Goal: Book appointment/travel/reservation

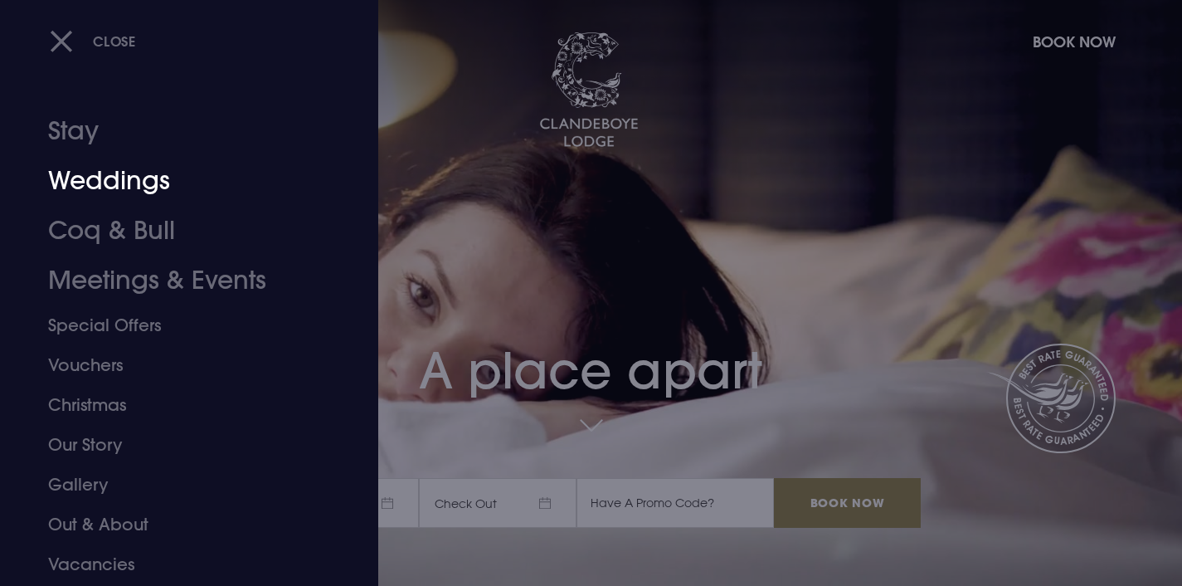
click at [137, 169] on link "Weddings" at bounding box center [179, 181] width 262 height 50
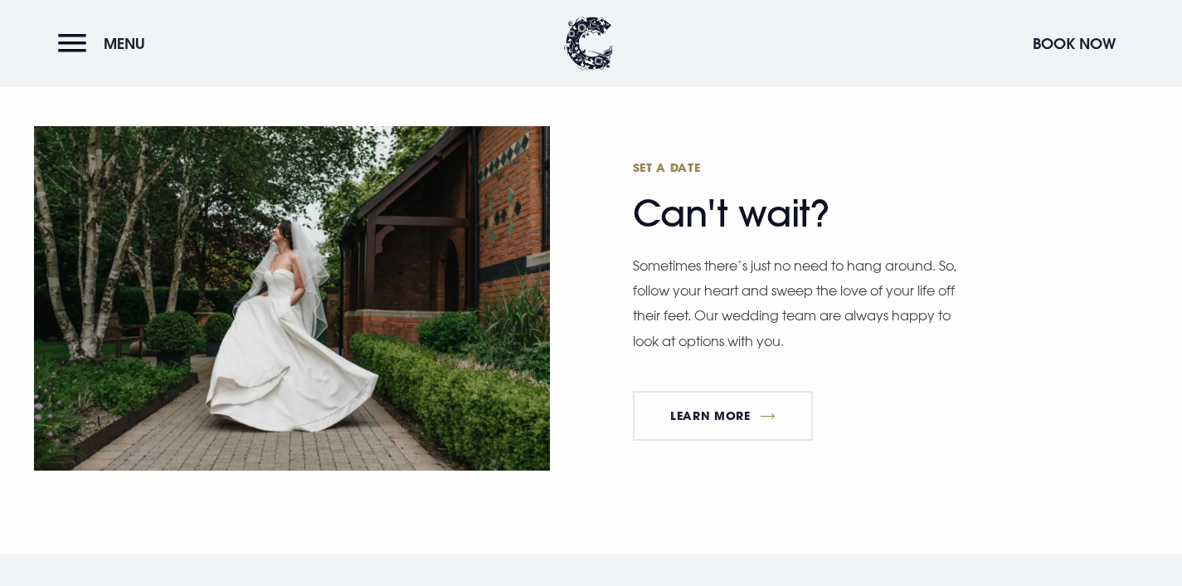
scroll to position [4759, 0]
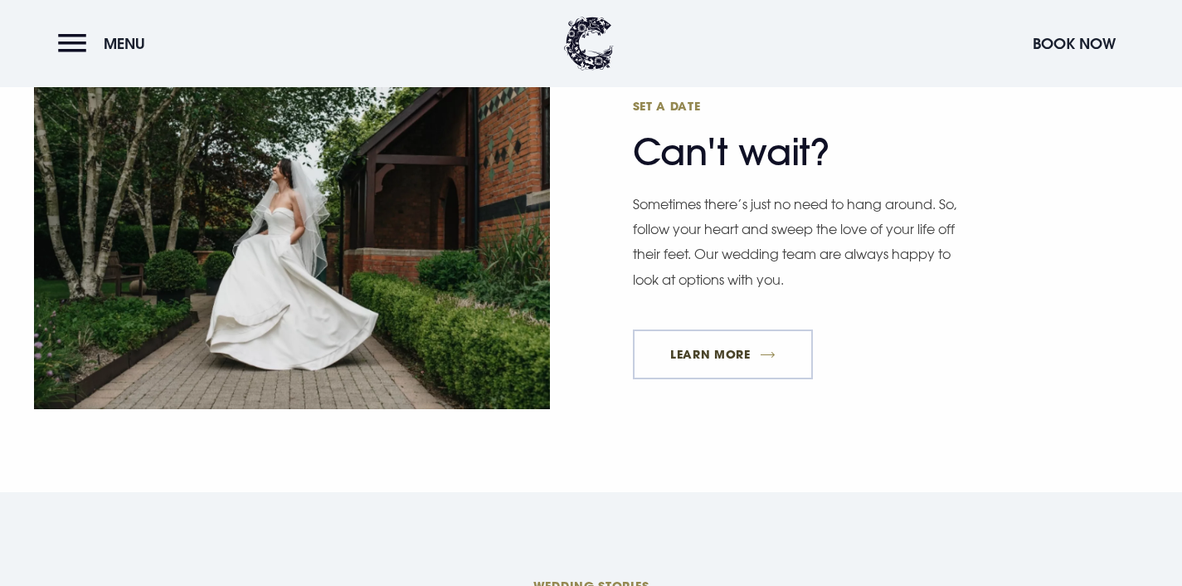
click at [748, 356] on link "Learn More" at bounding box center [723, 354] width 181 height 50
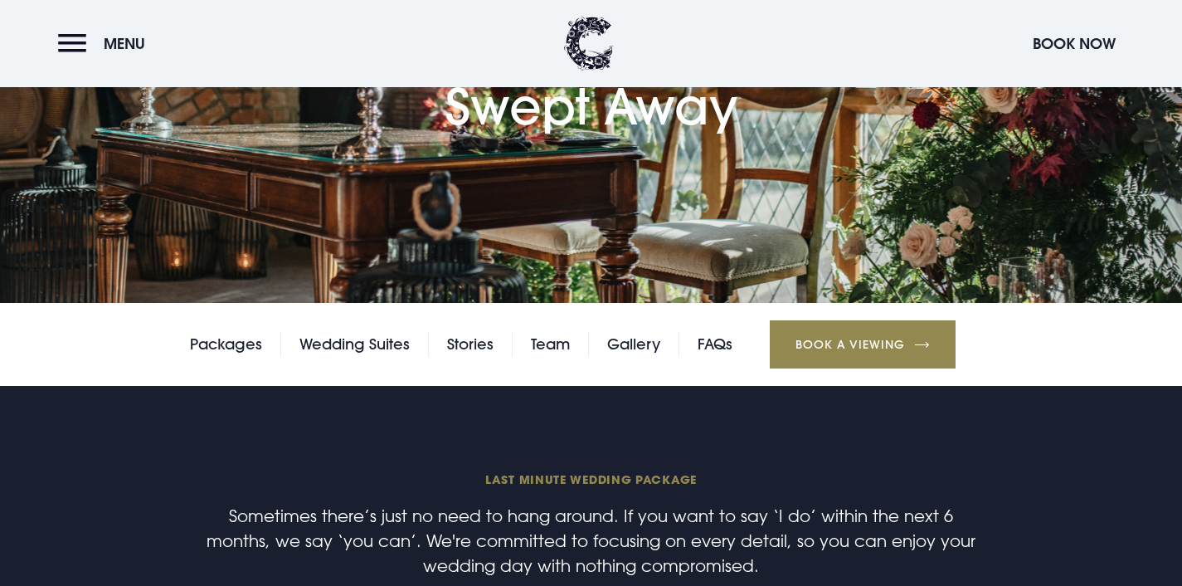
scroll to position [323, 0]
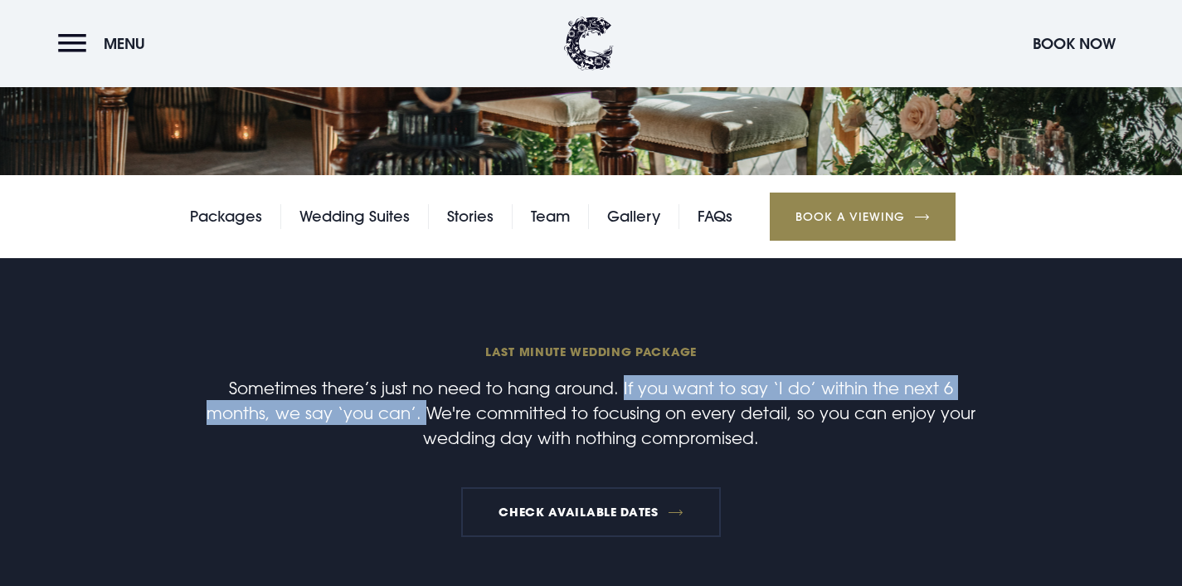
drag, startPoint x: 591, startPoint y: 388, endPoint x: 353, endPoint y: 410, distance: 239.9
click at [353, 410] on p "Sometimes there’s just no need to hang around. If you want to say ‘I do’ within…" at bounding box center [591, 412] width 790 height 75
copy p "If you want to say ‘I do’ within the next 6 months, we say ‘you can’."
click at [620, 423] on p "Sometimes there’s just no need to hang around. If you want to say ‘I do’ within…" at bounding box center [591, 412] width 790 height 75
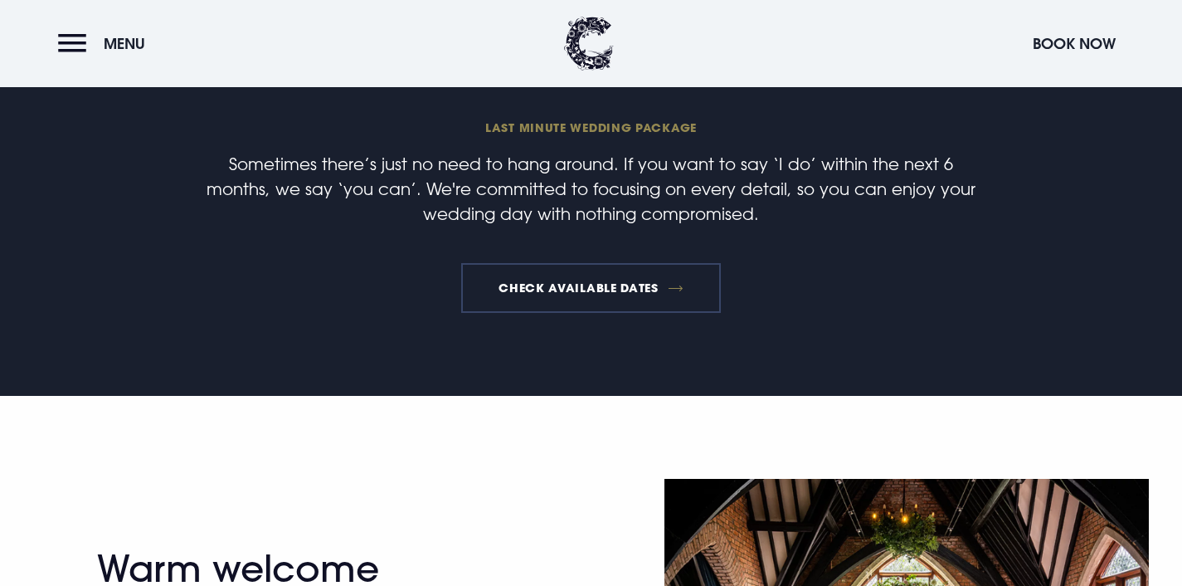
scroll to position [538, 0]
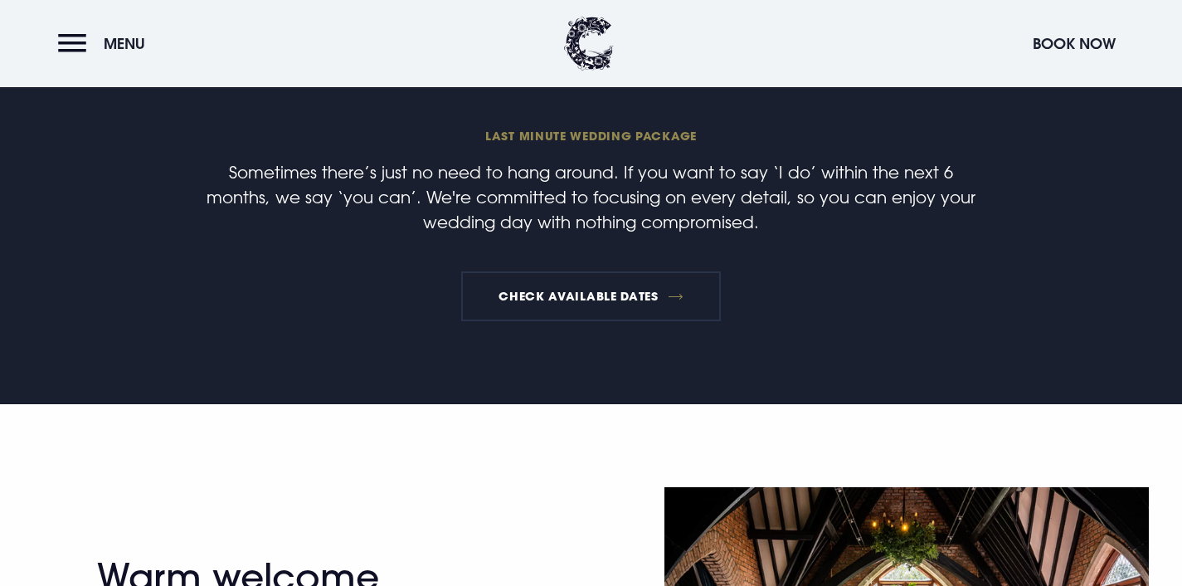
click at [679, 232] on p "Sometimes there’s just no need to hang around. If you want to say ‘I do’ within…" at bounding box center [591, 196] width 790 height 75
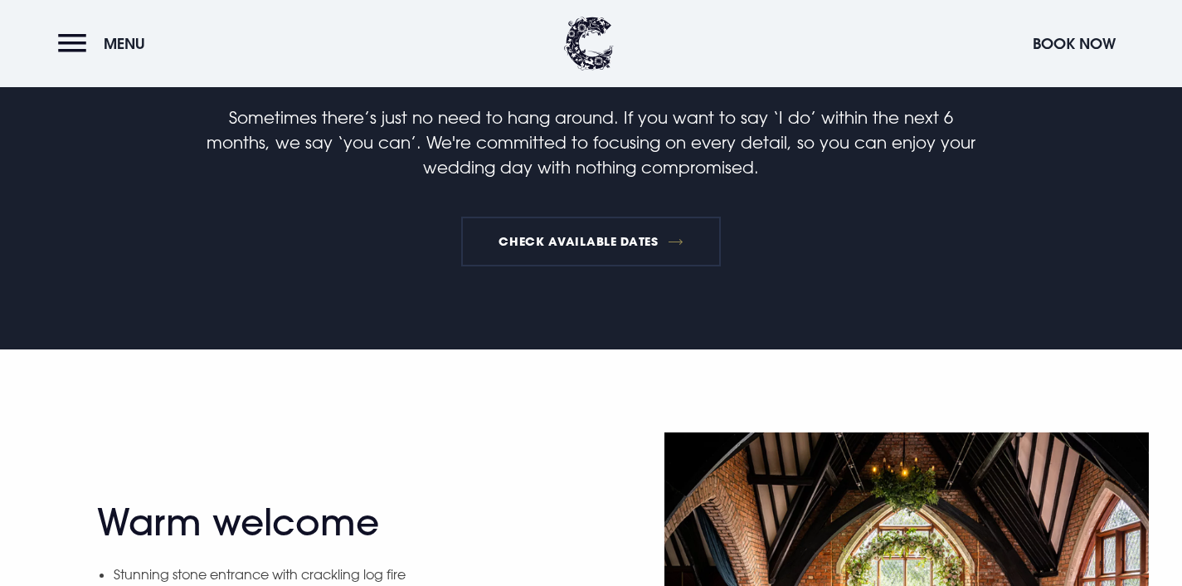
scroll to position [584, 0]
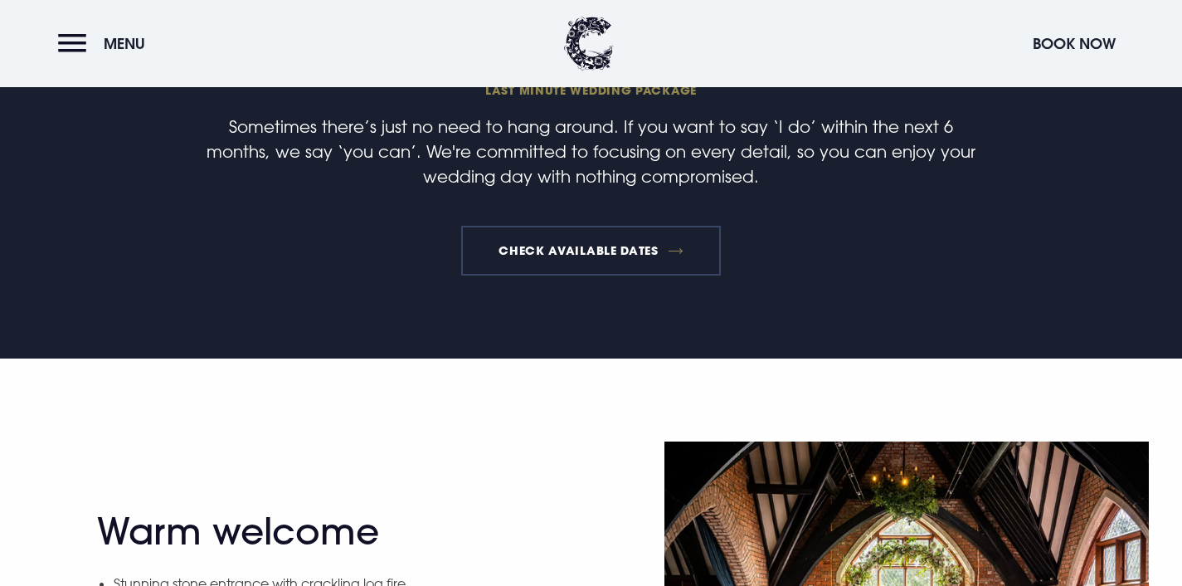
click at [597, 237] on link "Check available dates" at bounding box center [591, 251] width 260 height 50
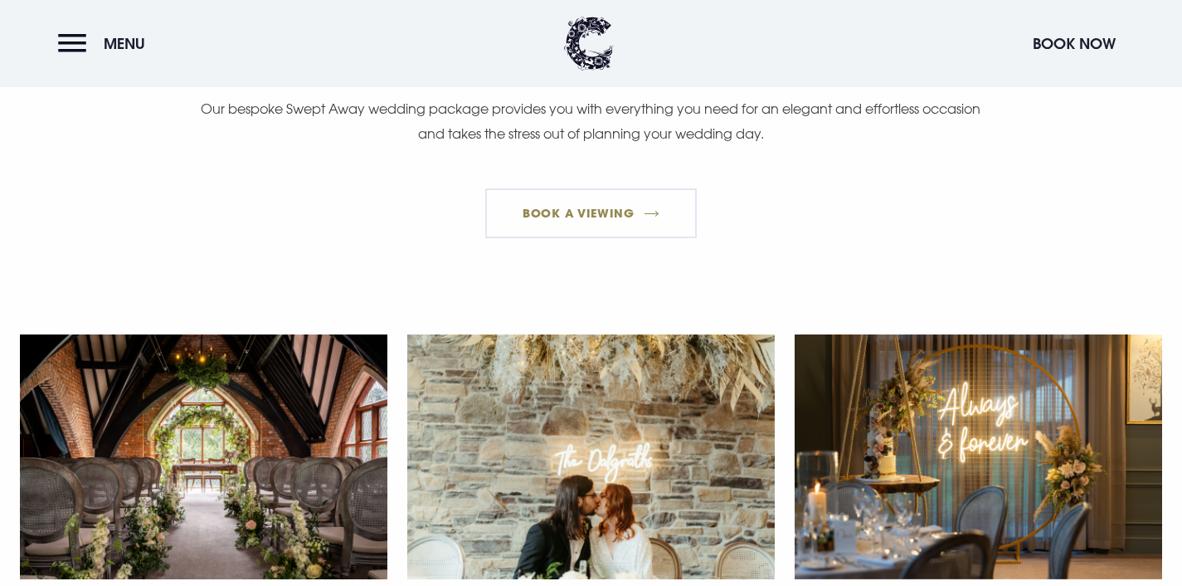
scroll to position [1613, 0]
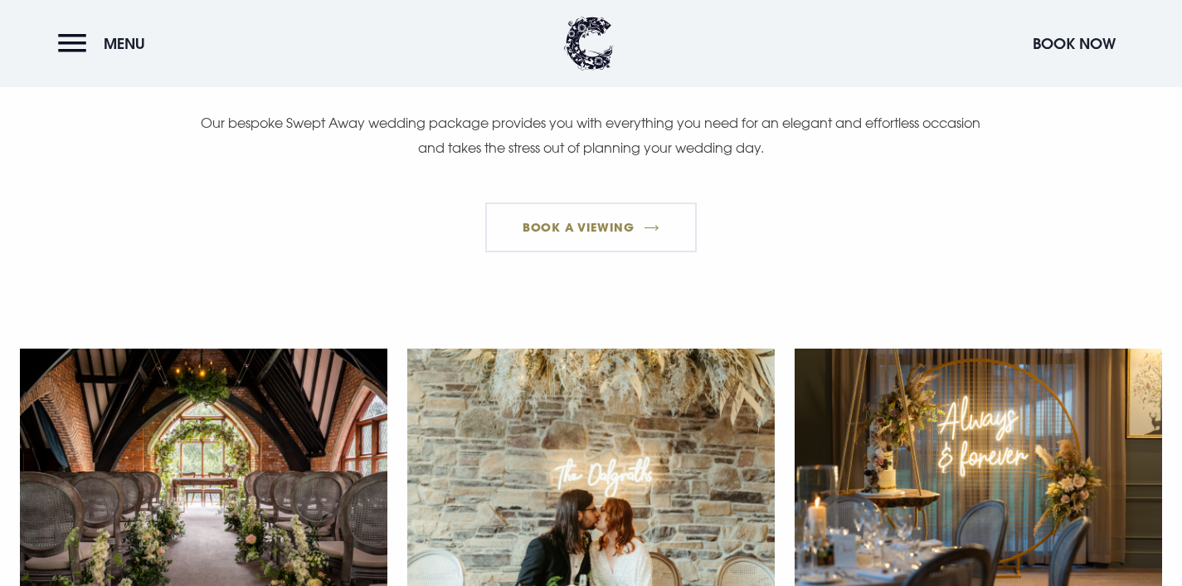
click at [448, 157] on p "Our bespoke Swept Away wedding package provides you with everything you need fo…" at bounding box center [591, 135] width 790 height 51
drag, startPoint x: 516, startPoint y: 125, endPoint x: 314, endPoint y: 130, distance: 202.5
click at [314, 129] on p "Our bespoke Swept Away wedding package provides you with everything you need fo…" at bounding box center [591, 135] width 790 height 51
copy p "Swept Away wedding package"
click at [636, 145] on p "Our bespoke Swept Away wedding package provides you with everything you need fo…" at bounding box center [591, 135] width 790 height 51
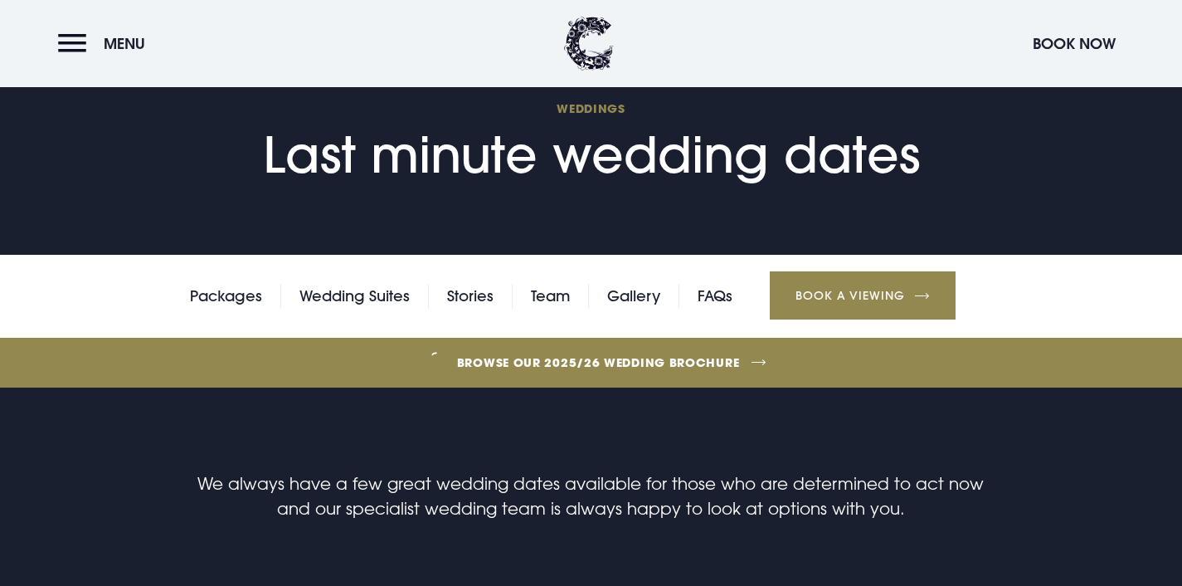
scroll to position [126, 0]
